Goal: Information Seeking & Learning: Check status

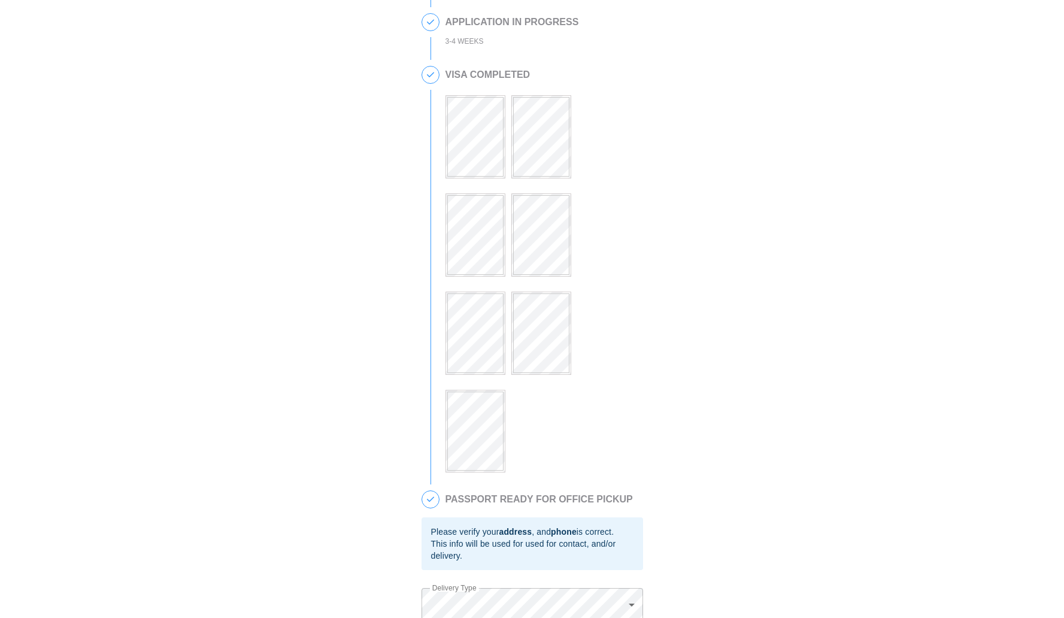
scroll to position [328, 0]
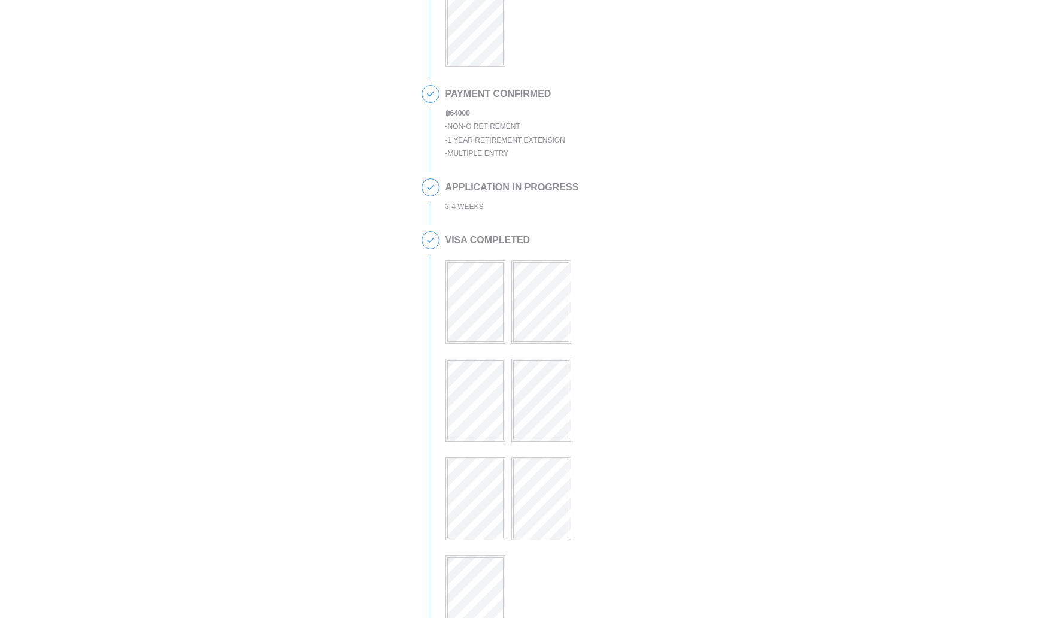
scroll to position [132, 0]
